Goal: Find contact information: Find contact information

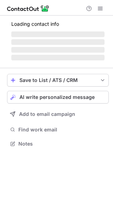
scroll to position [143, 113]
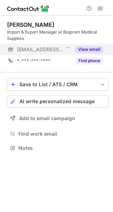
click at [94, 52] on button "View email" at bounding box center [89, 49] width 28 height 7
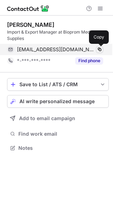
click at [100, 51] on span at bounding box center [100, 50] width 6 height 6
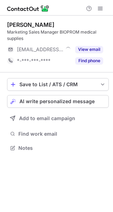
scroll to position [143, 113]
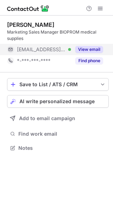
click at [85, 49] on button "View email" at bounding box center [89, 49] width 28 height 7
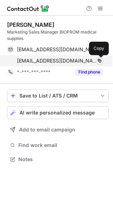
click at [100, 61] on span at bounding box center [100, 61] width 6 height 6
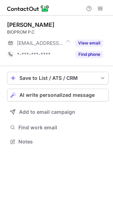
scroll to position [3, 4]
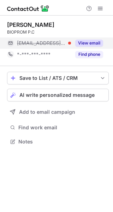
click at [89, 43] on button "View email" at bounding box center [89, 43] width 28 height 7
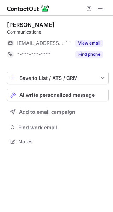
scroll to position [3, 4]
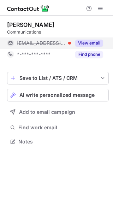
click at [83, 44] on button "View email" at bounding box center [89, 43] width 28 height 7
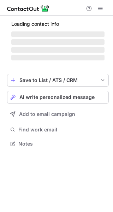
scroll to position [143, 113]
